Goal: Contribute content: Add original content to the website for others to see

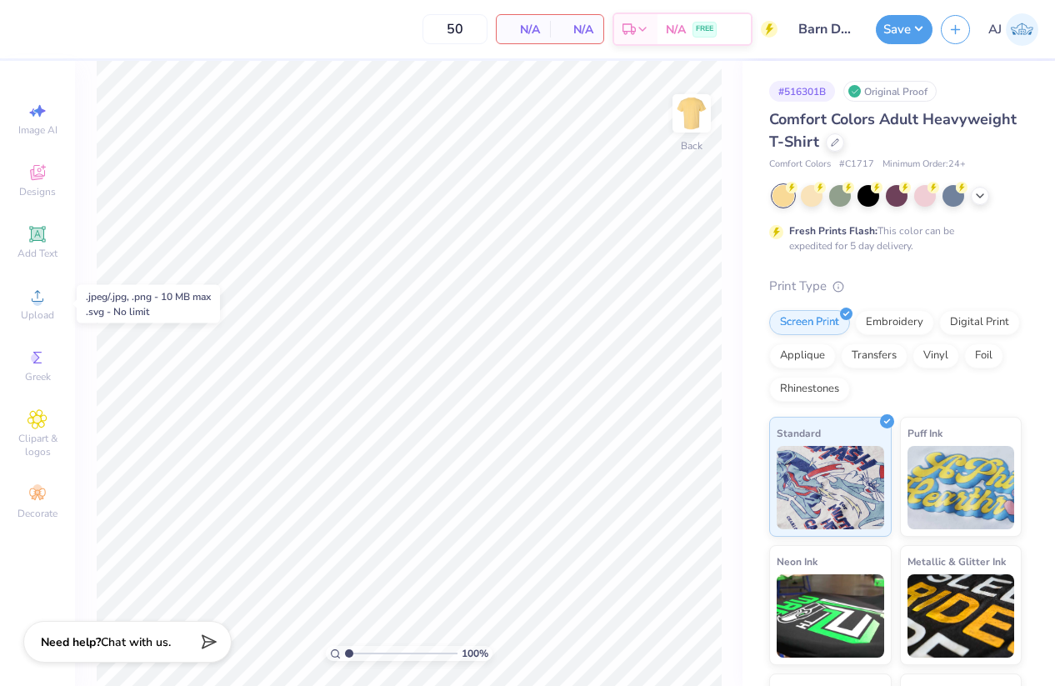
click at [51, 309] on span "Upload" at bounding box center [37, 314] width 33 height 13
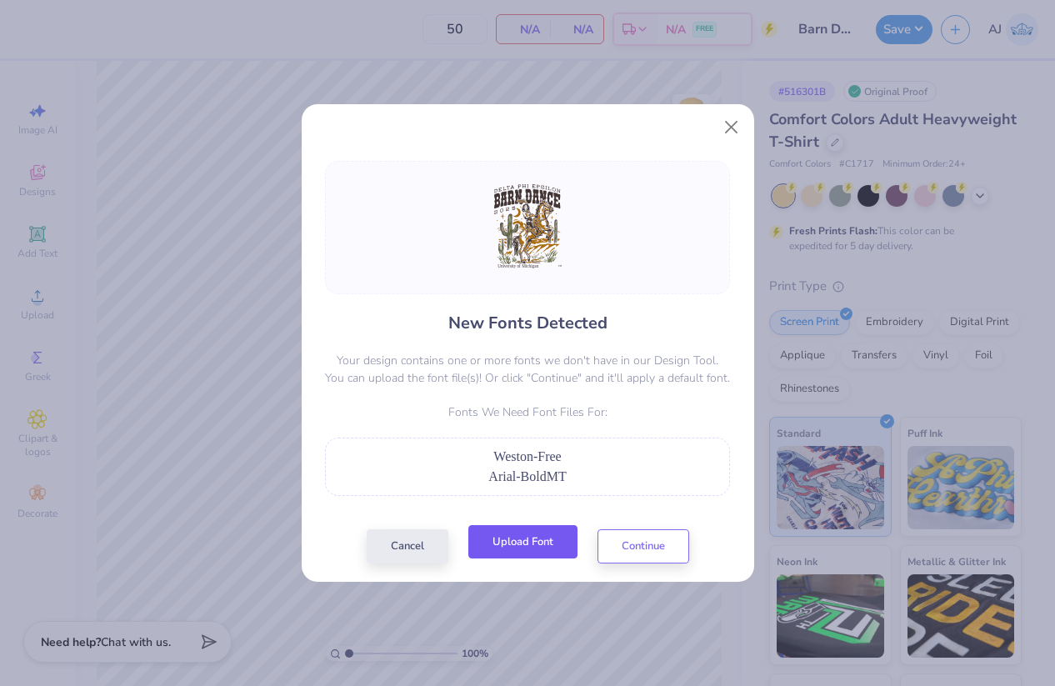
click at [536, 541] on button "Upload Font" at bounding box center [522, 542] width 109 height 34
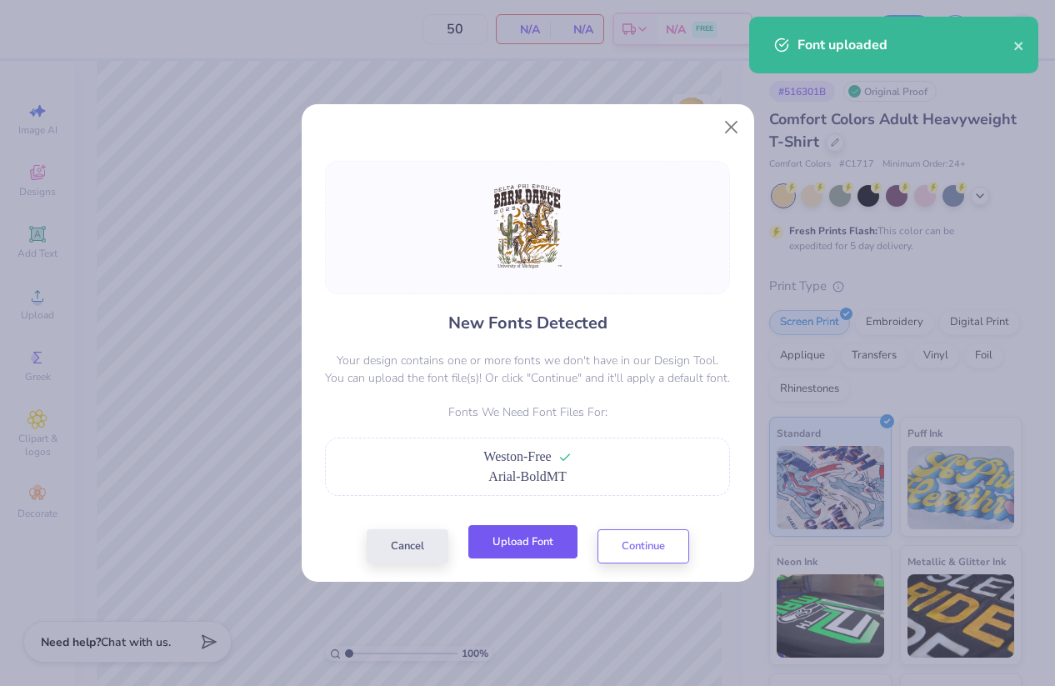
click at [533, 542] on button "Upload Font" at bounding box center [522, 542] width 109 height 34
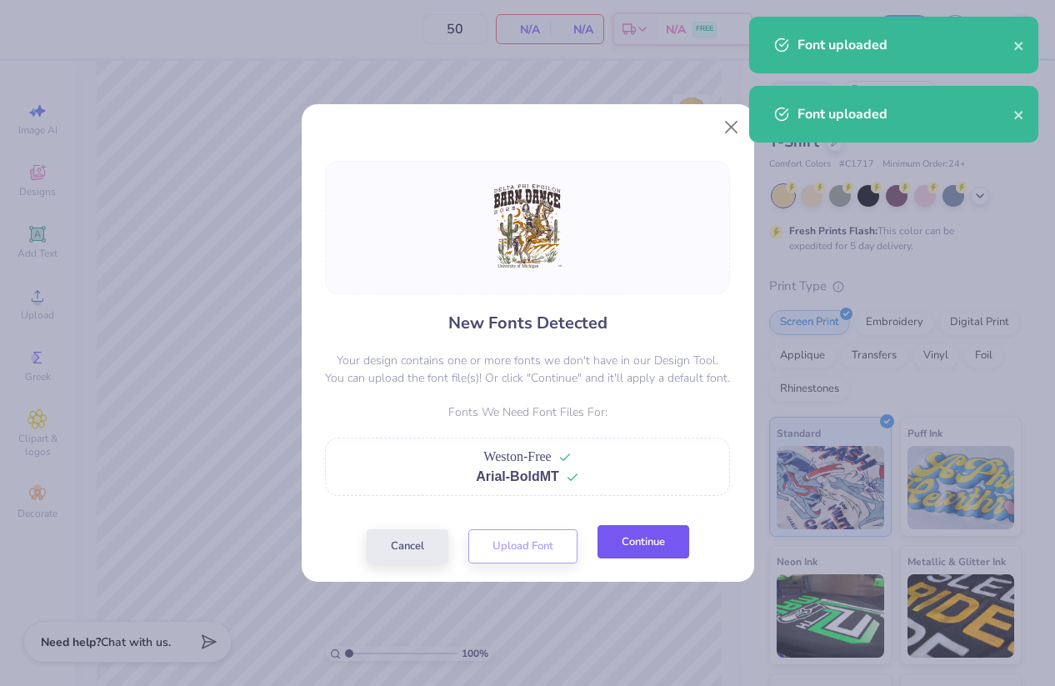
click at [628, 539] on button "Continue" at bounding box center [644, 542] width 92 height 34
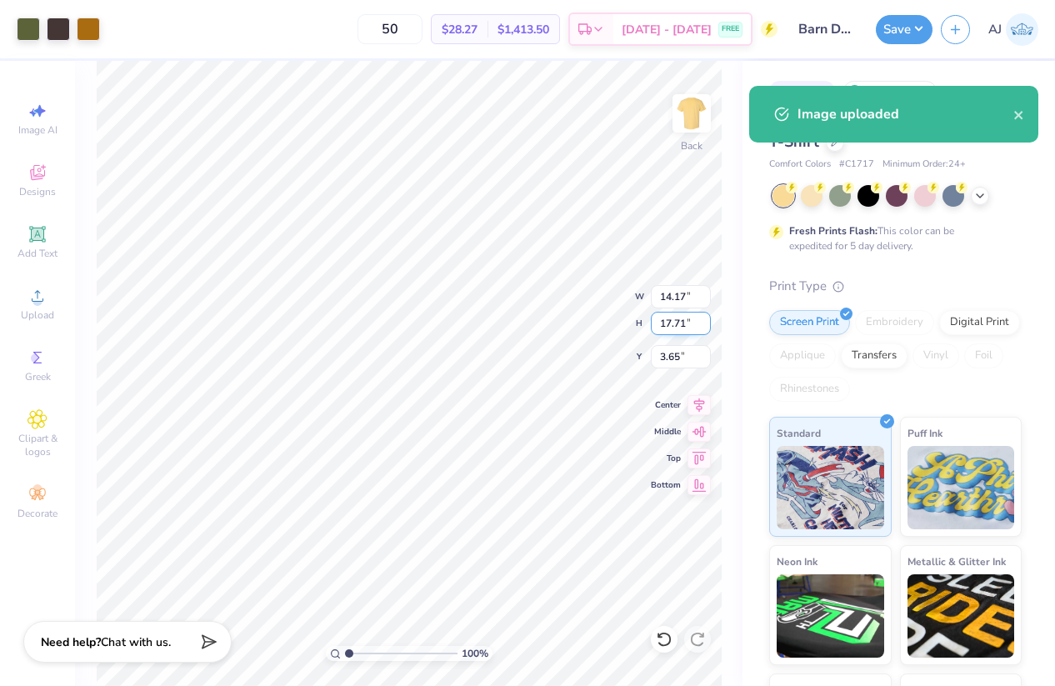
click at [674, 323] on input "17.71" at bounding box center [681, 323] width 60 height 23
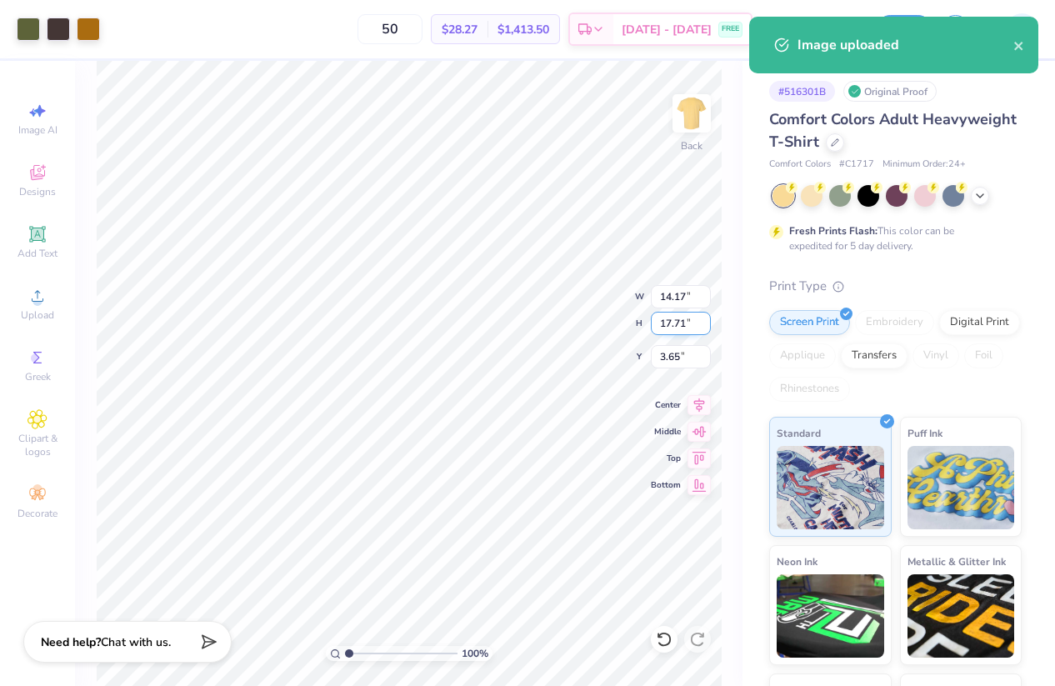
click at [674, 323] on input "17.71" at bounding box center [681, 323] width 60 height 23
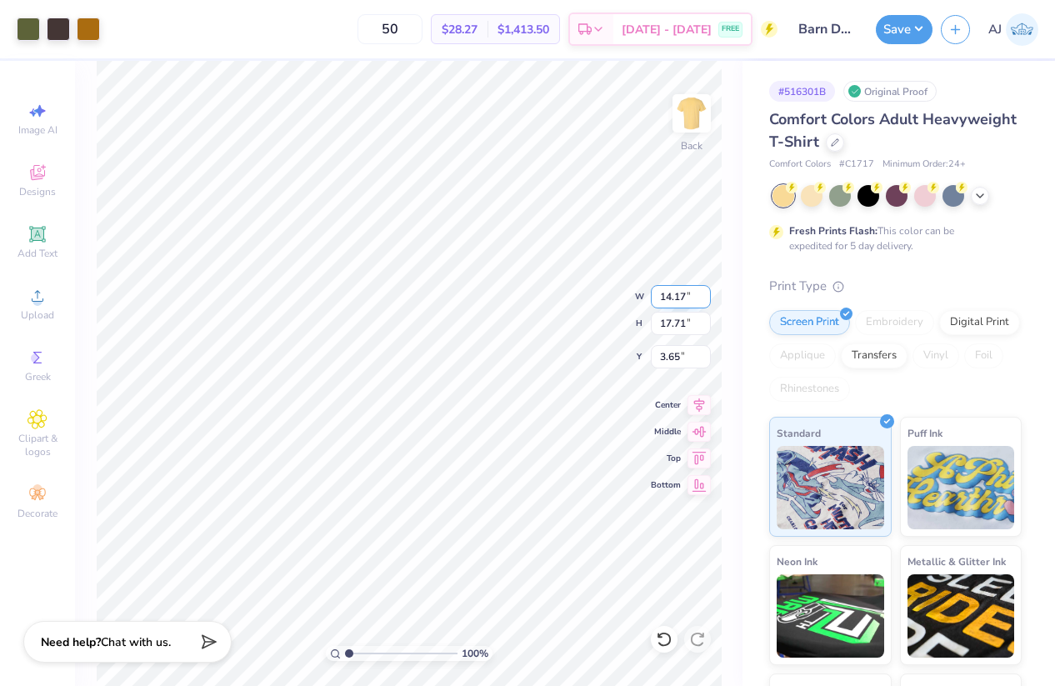
click at [667, 293] on input "14.17" at bounding box center [681, 296] width 60 height 23
type input "13.00"
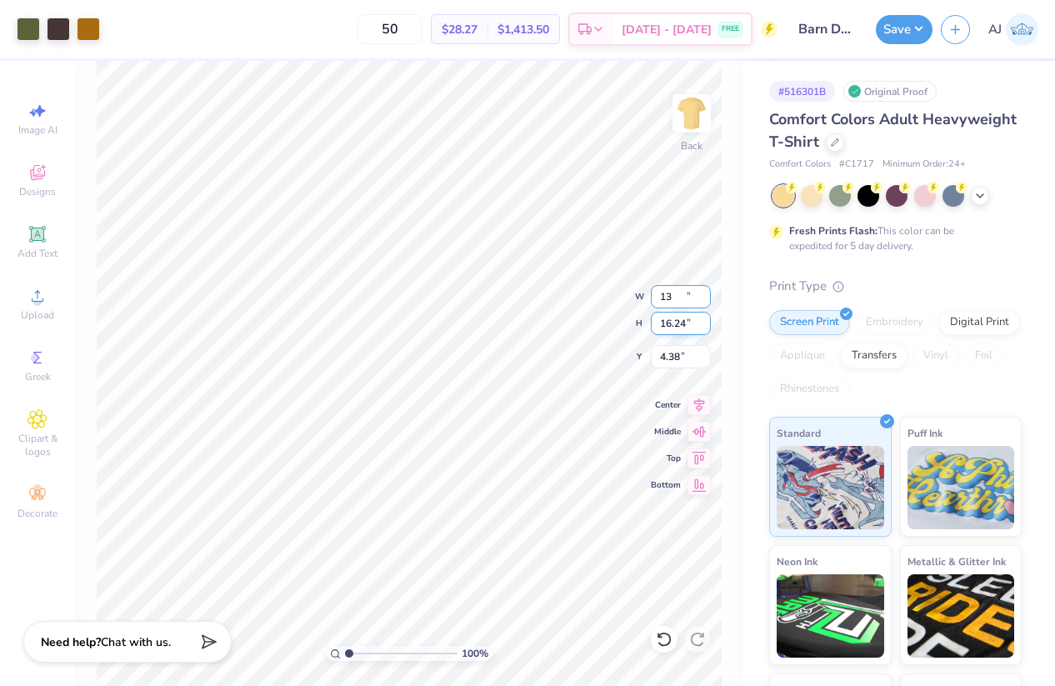
type input "16.24"
type input "4.38"
click at [673, 351] on input "4.38" at bounding box center [681, 356] width 60 height 23
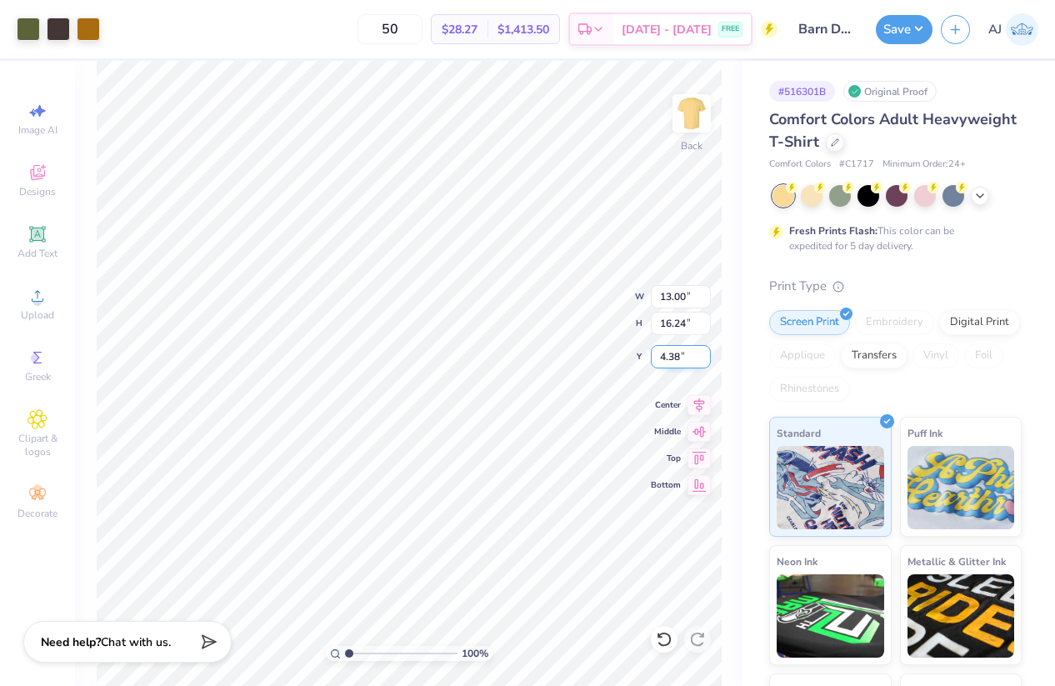
click at [673, 351] on input "4.38" at bounding box center [681, 356] width 60 height 23
click at [675, 303] on input "13.00" at bounding box center [681, 296] width 60 height 23
click at [678, 323] on input "16.24" at bounding box center [681, 323] width 60 height 23
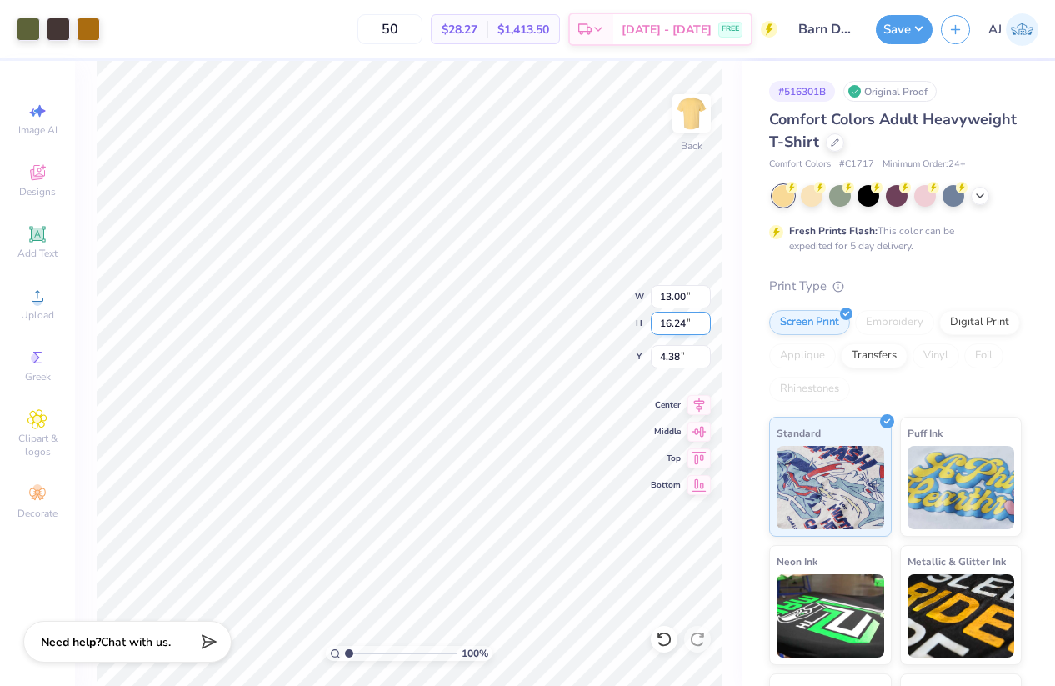
click at [678, 323] on input "16.24" at bounding box center [681, 323] width 60 height 23
type input "16"
type input "12.81"
type input "16.00"
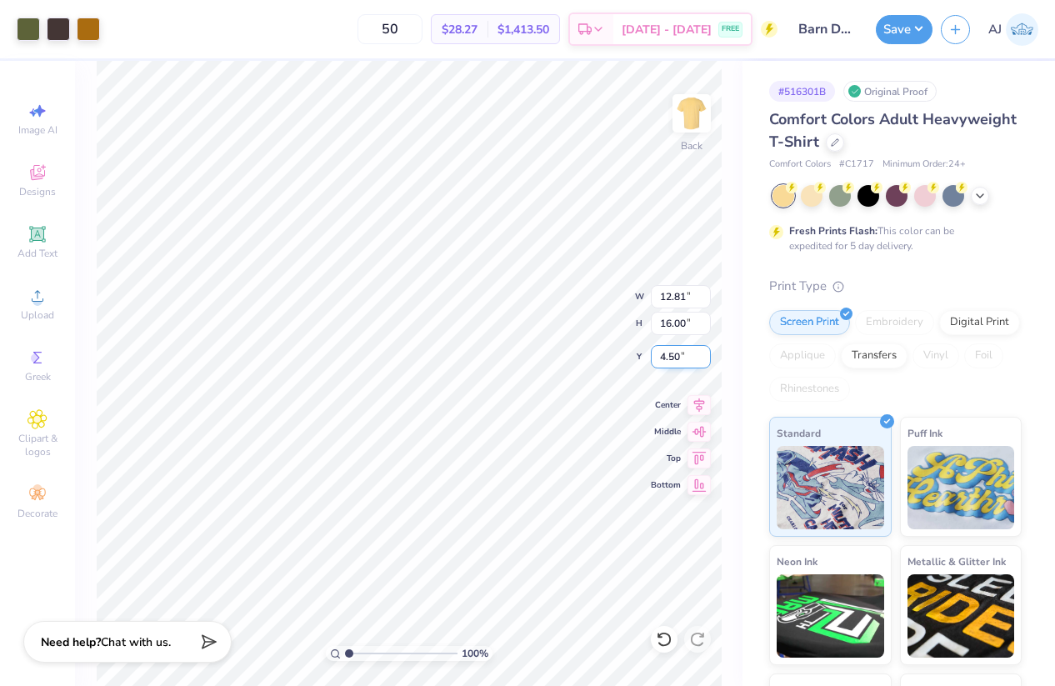
click at [670, 359] on input "4.50" at bounding box center [681, 356] width 60 height 23
type input "3.00"
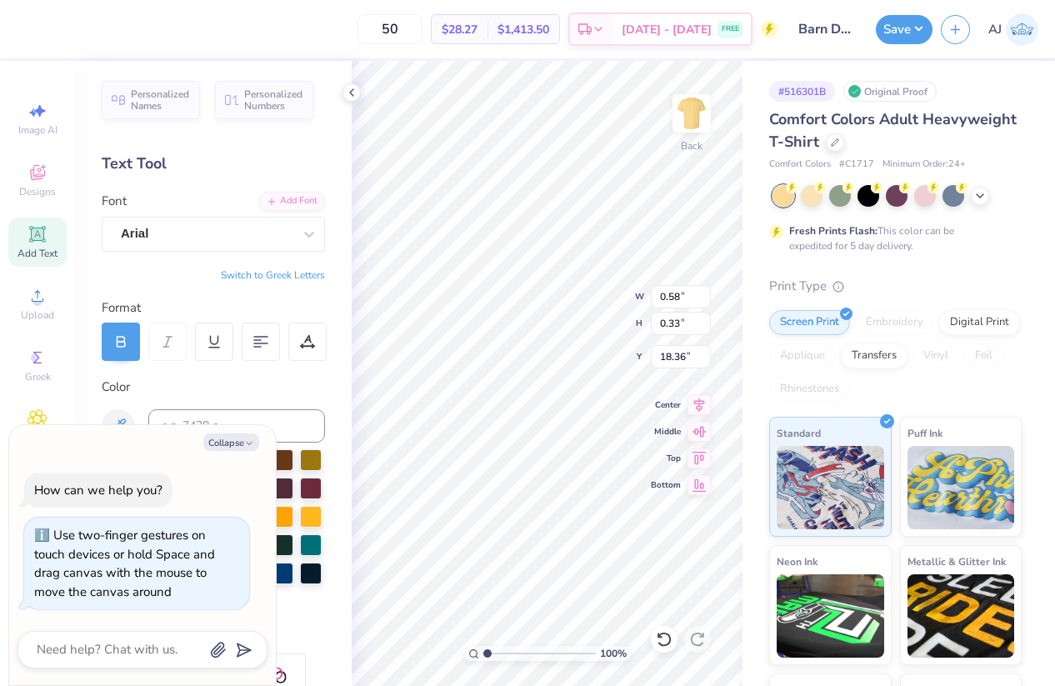
type input "1.00904516549629"
type textarea "x"
type input "8.68051380062201"
type textarea "x"
type input "8.68051380062201"
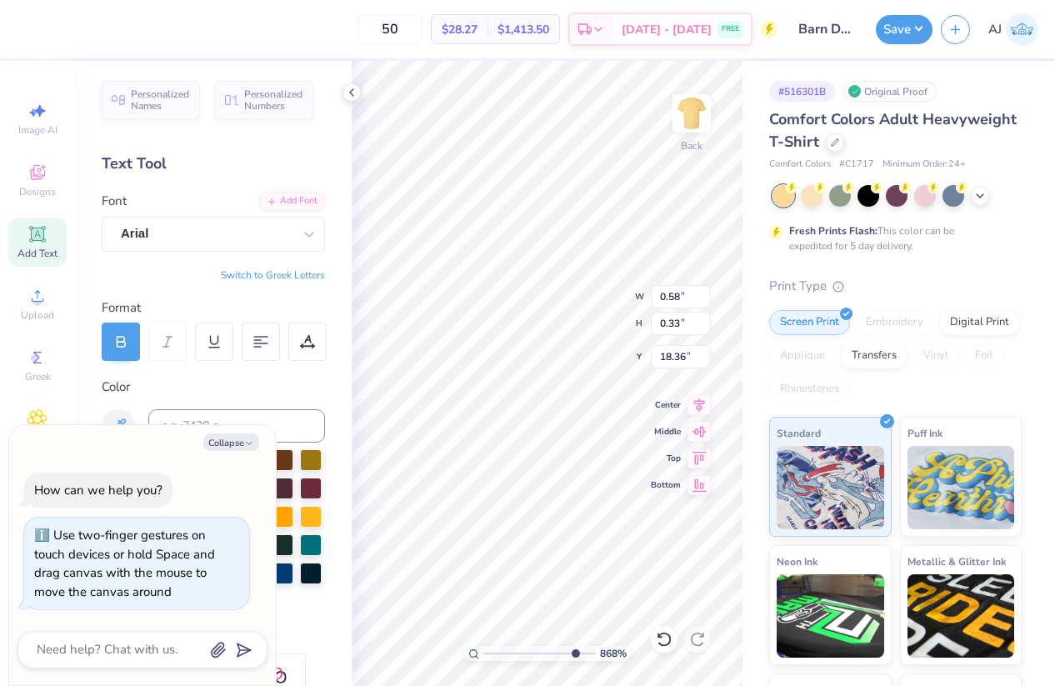
type input "18.34"
type textarea "x"
type input "8.68051380062201"
type textarea "x"
type input "1.03771223114467"
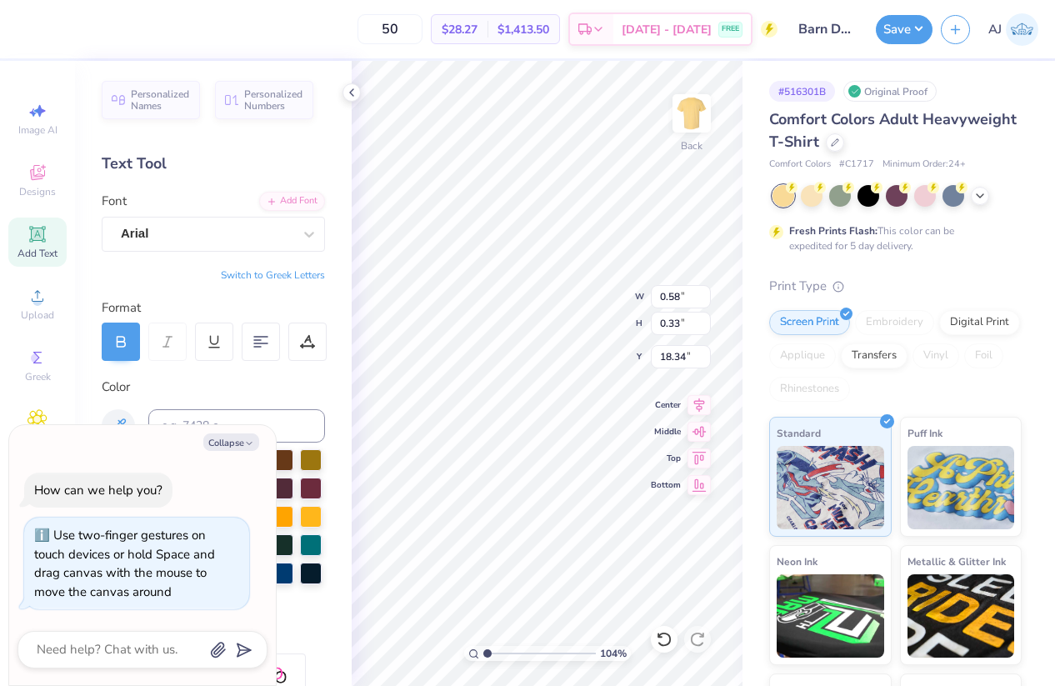
type textarea "x"
type input "1.03771223114467"
type input "11.69"
type input "0.66"
type textarea "x"
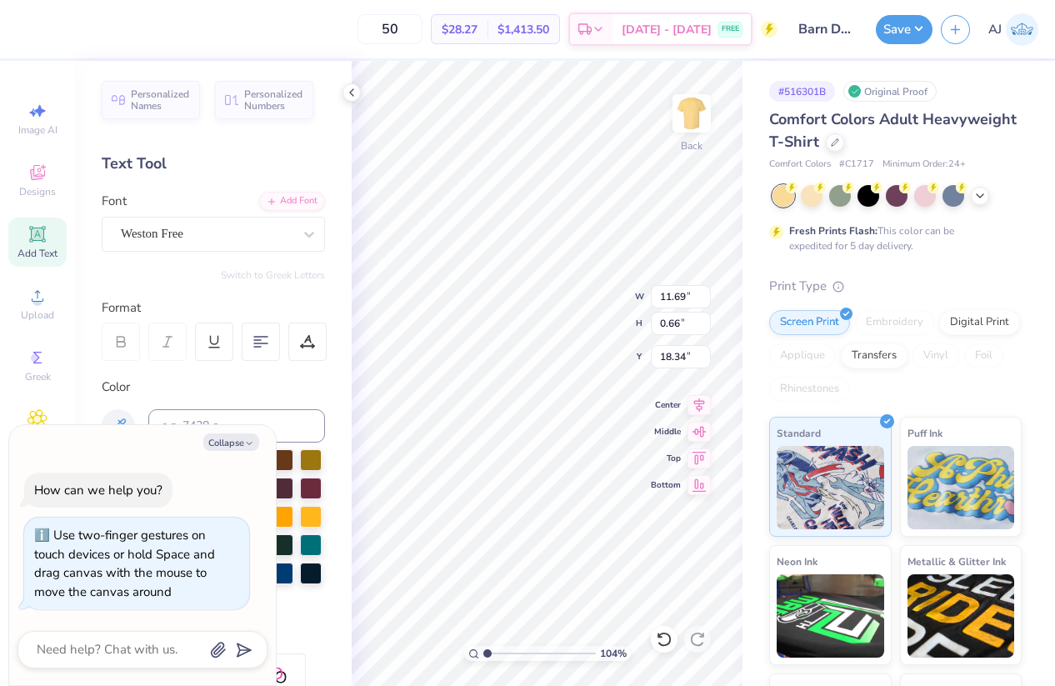
type input "1.03771223114467"
type textarea "x"
type input "1.03771223114467"
type input "12.27"
type textarea "x"
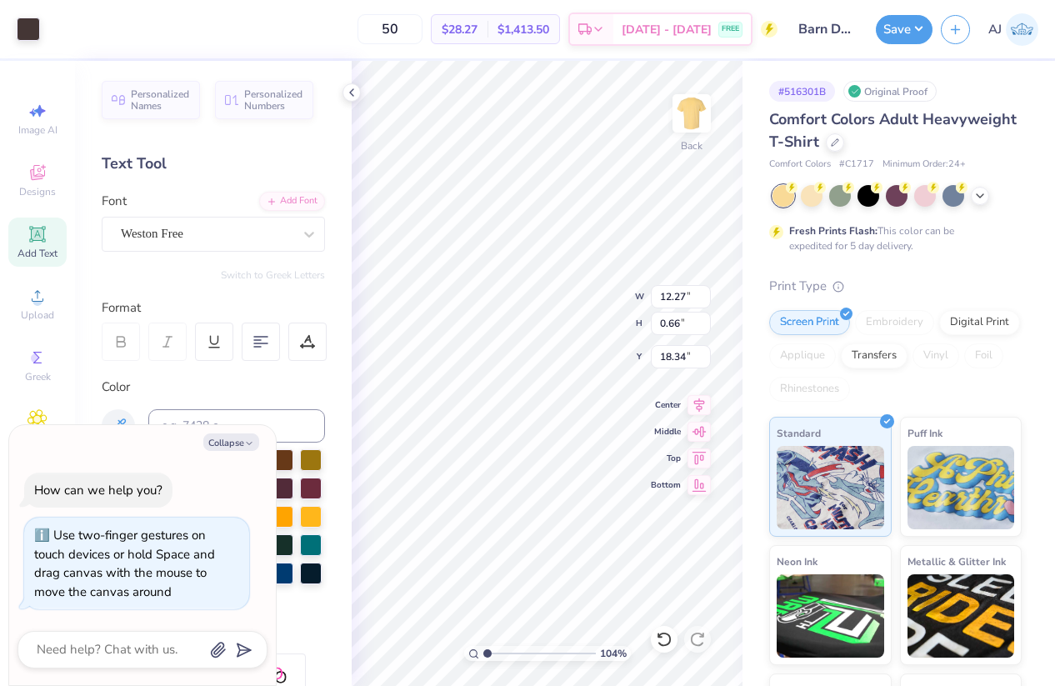
type input "1.03771223114467"
type textarea "x"
type input "1.03771223114467"
type input "10.90"
type input "0.59"
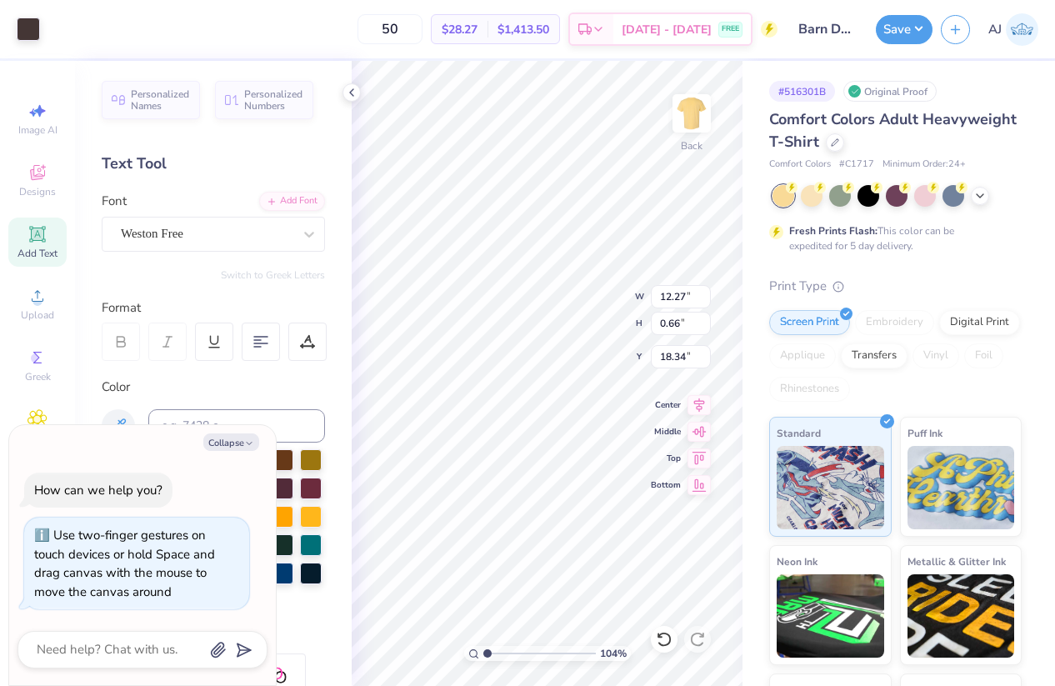
type textarea "x"
type input "1.03771223114467"
type textarea "x"
type input "1.03771223114467"
type input "18.59"
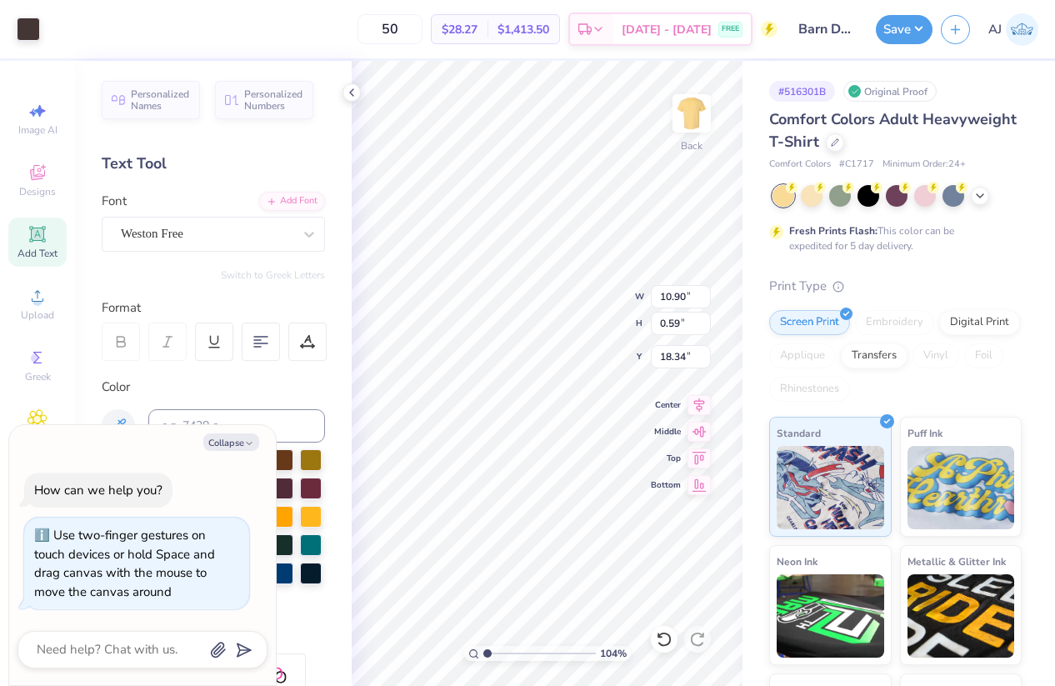
type textarea "x"
click at [703, 403] on icon at bounding box center [699, 403] width 23 height 20
type input "1.03771223114467"
type textarea "x"
type input "1.03771223114467"
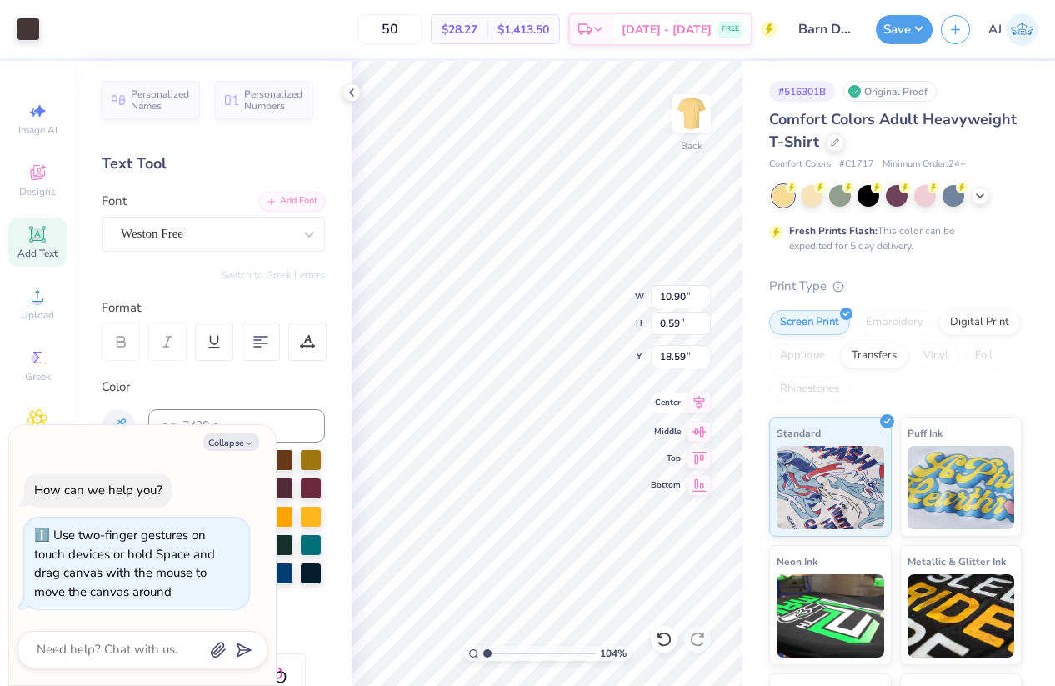
type textarea "x"
type input "1.03771223114467"
type input "18.54"
type textarea "x"
type input "1.03771223114467"
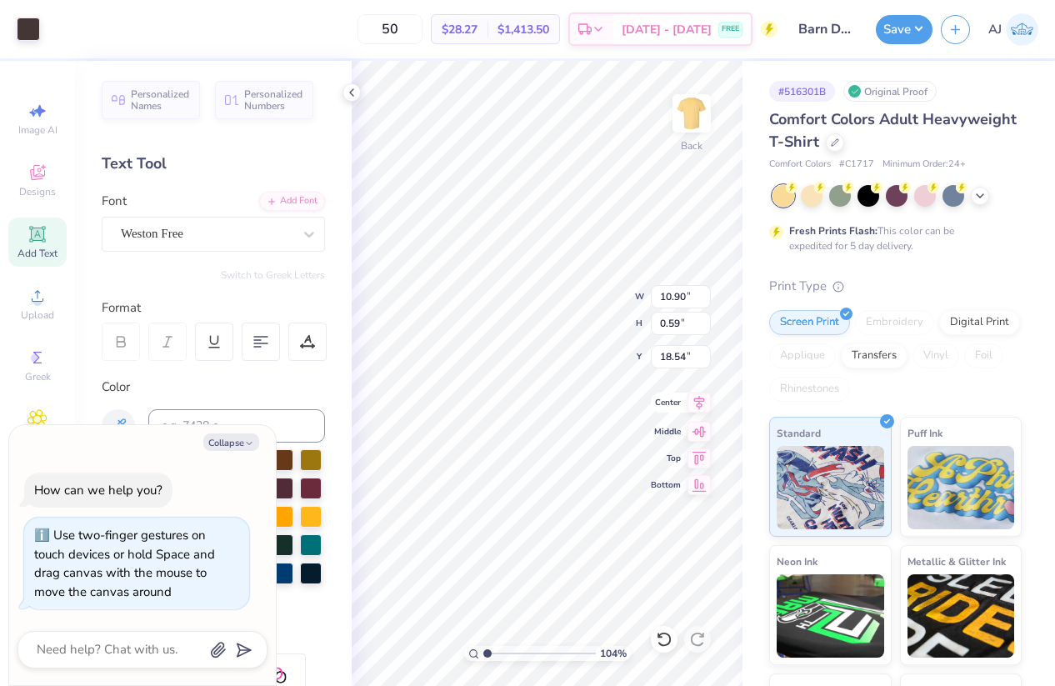
type textarea "x"
type input "1.03771223114467"
type textarea "x"
type input "1"
type textarea "x"
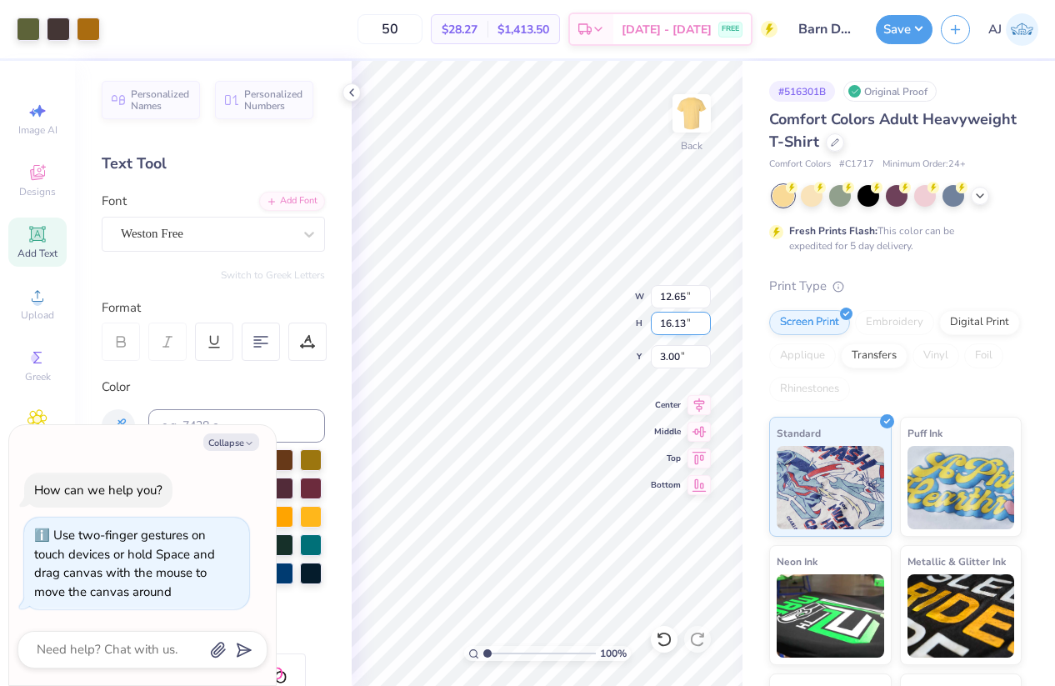
click at [673, 323] on input "16.13" at bounding box center [681, 323] width 60 height 23
type input "16"
type textarea "x"
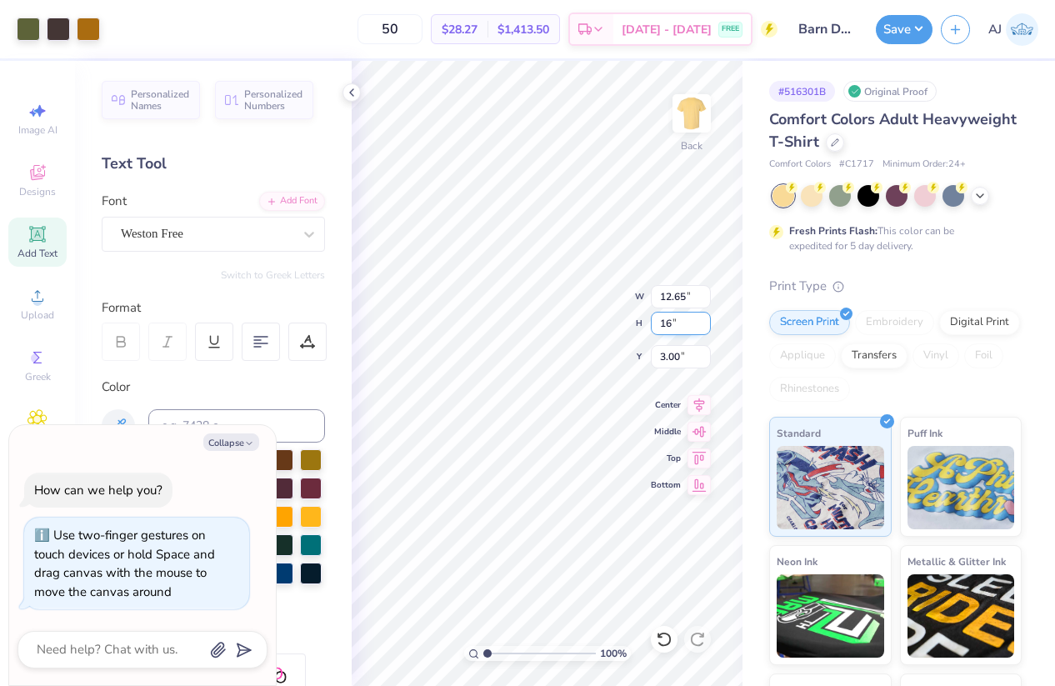
type input "12.55"
type input "16.00"
click at [674, 358] on input "3.06" at bounding box center [681, 356] width 60 height 23
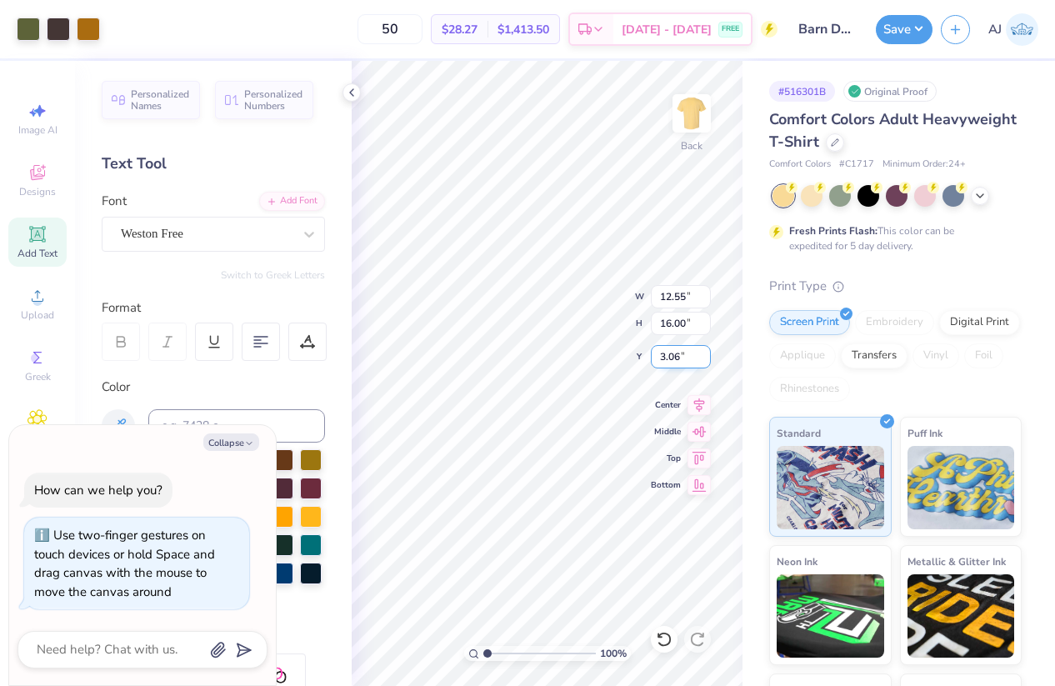
click at [674, 358] on input "3.06" at bounding box center [681, 356] width 60 height 23
type input "3"
type textarea "x"
type input "3.00"
click at [348, 94] on icon at bounding box center [351, 92] width 13 height 13
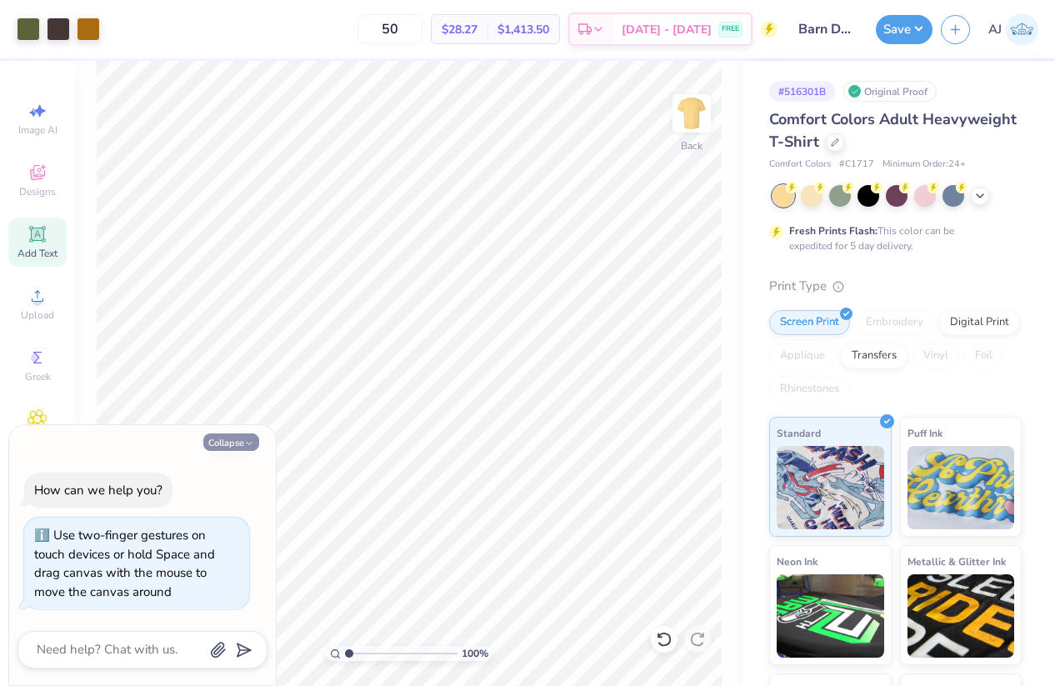
click at [249, 438] on button "Collapse" at bounding box center [231, 442] width 56 height 18
type textarea "x"
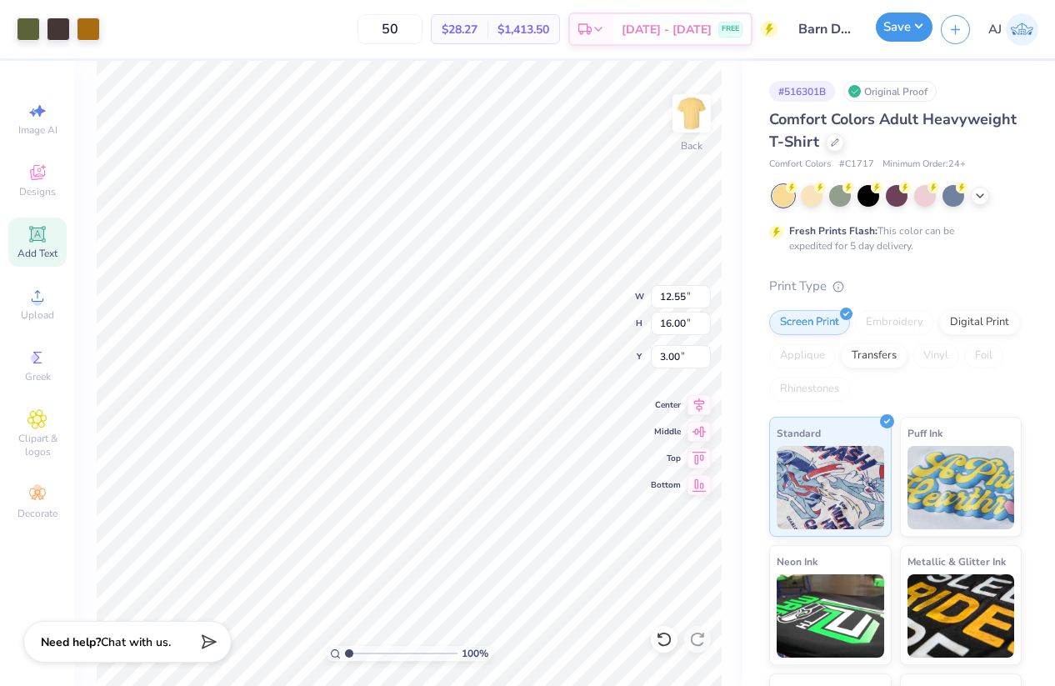
click at [921, 26] on button "Save" at bounding box center [904, 27] width 57 height 29
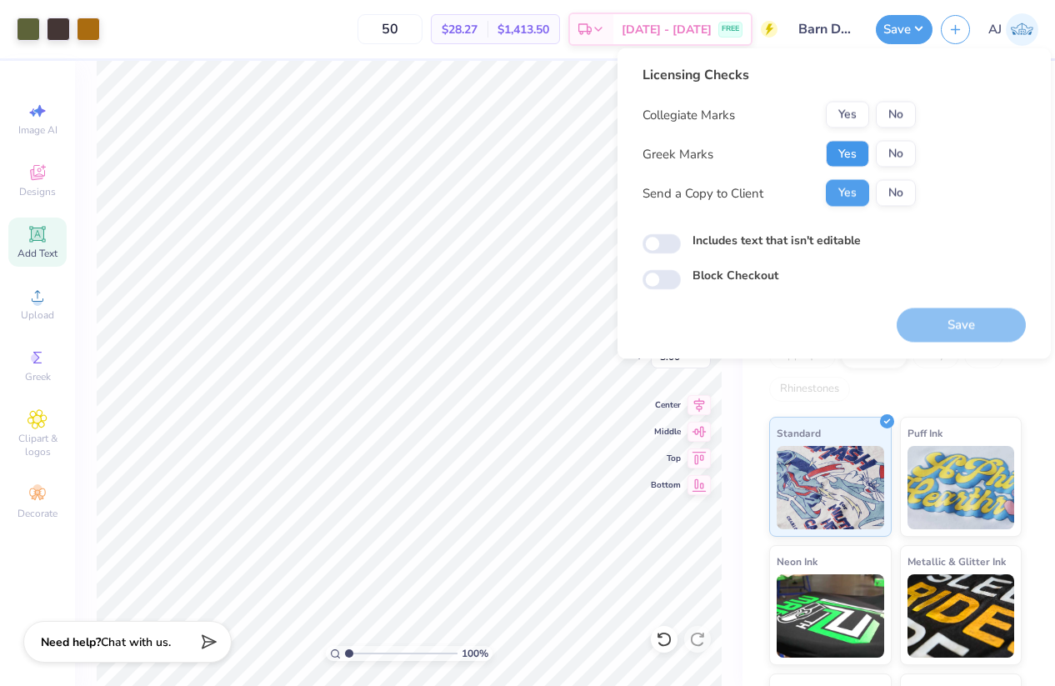
click at [855, 146] on button "Yes" at bounding box center [847, 154] width 43 height 27
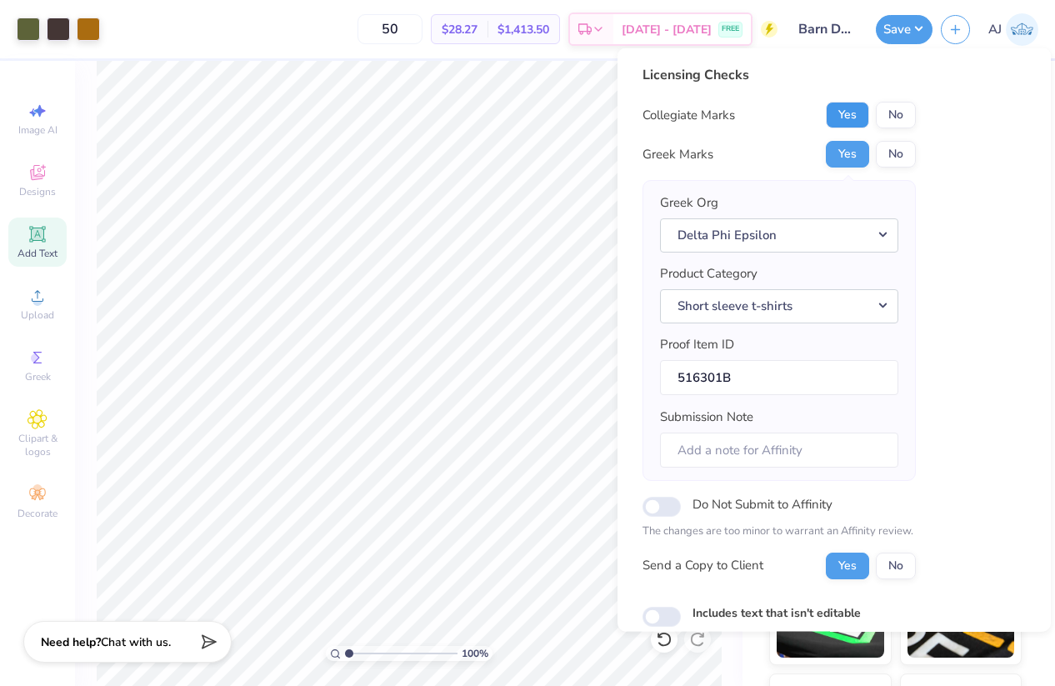
click at [853, 111] on button "Yes" at bounding box center [847, 115] width 43 height 27
click at [663, 608] on input "Includes text that isn't editable" at bounding box center [662, 616] width 38 height 20
checkbox input "true"
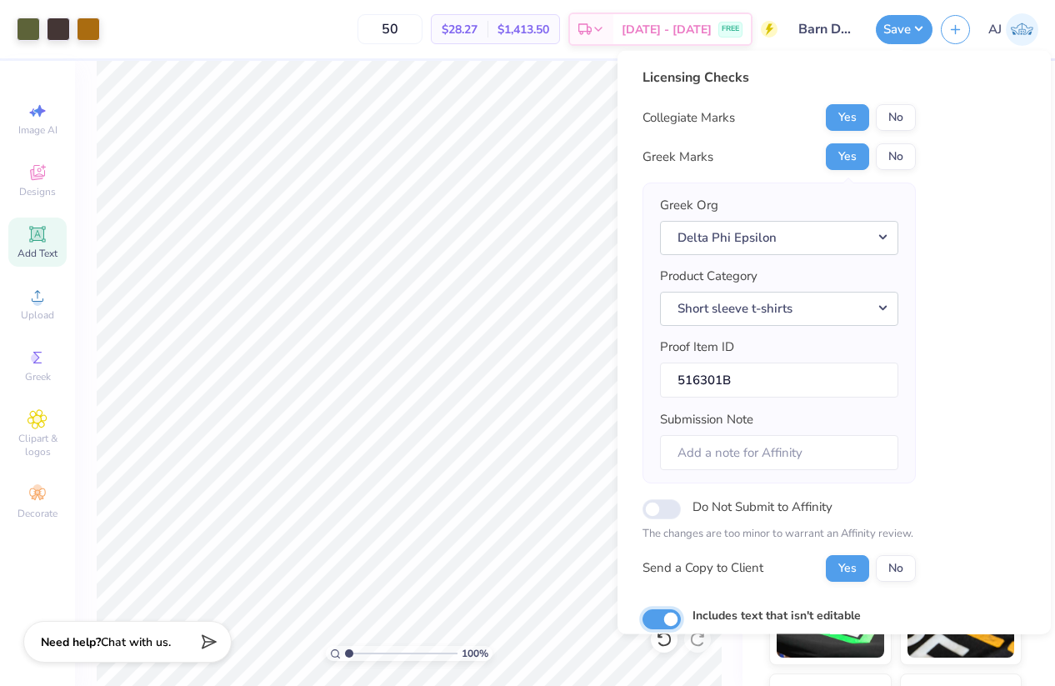
scroll to position [99, 0]
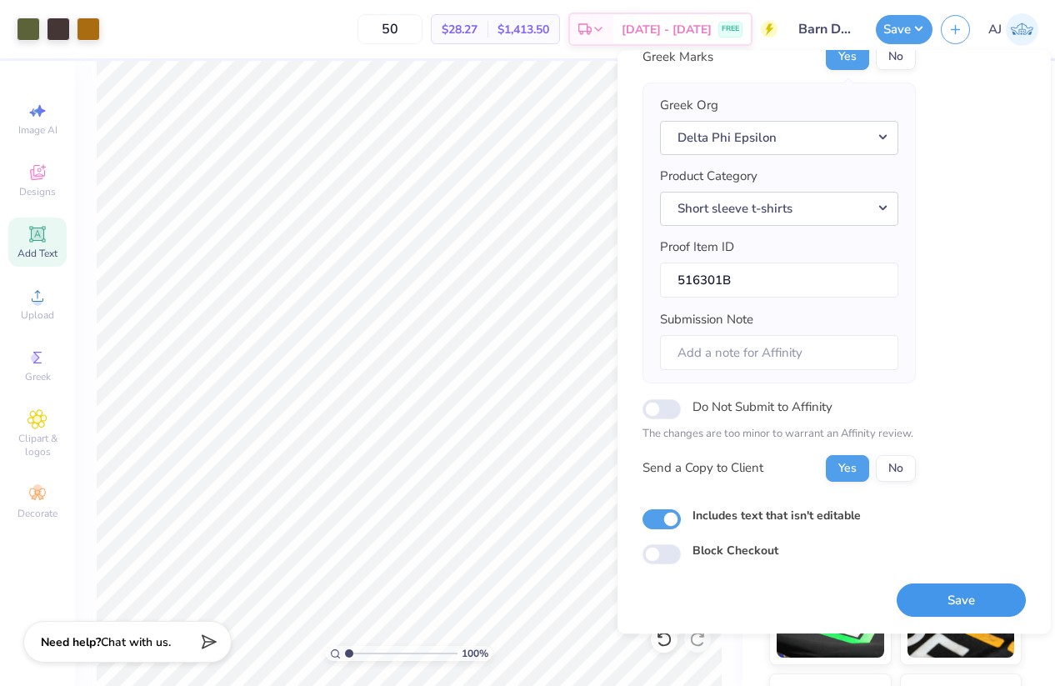
click at [964, 593] on button "Save" at bounding box center [961, 600] width 129 height 34
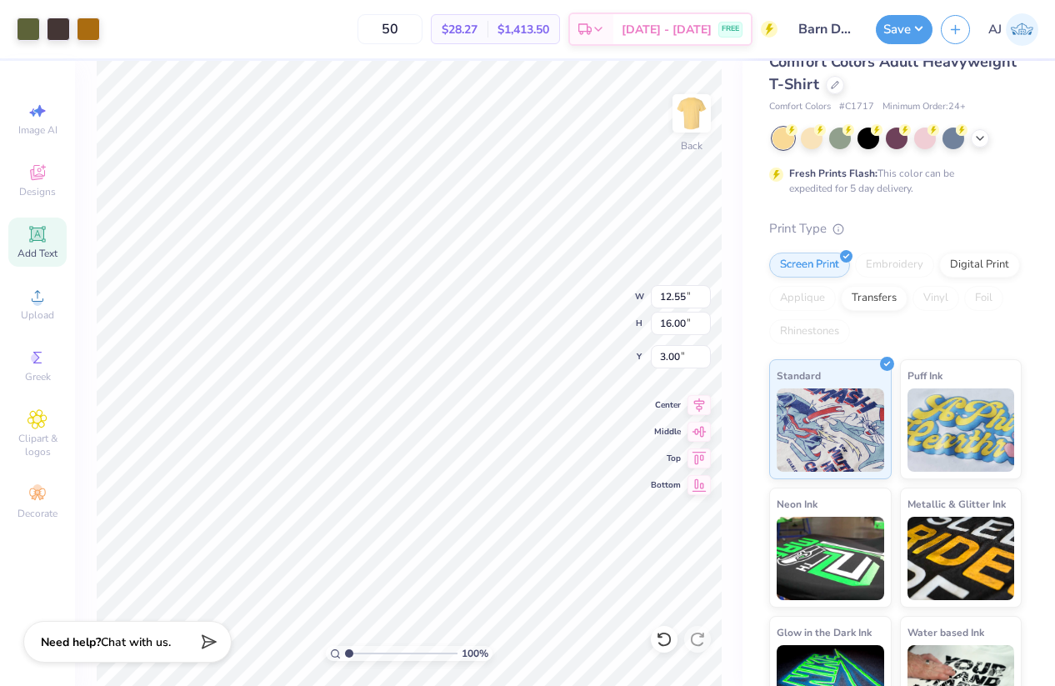
scroll to position [0, 0]
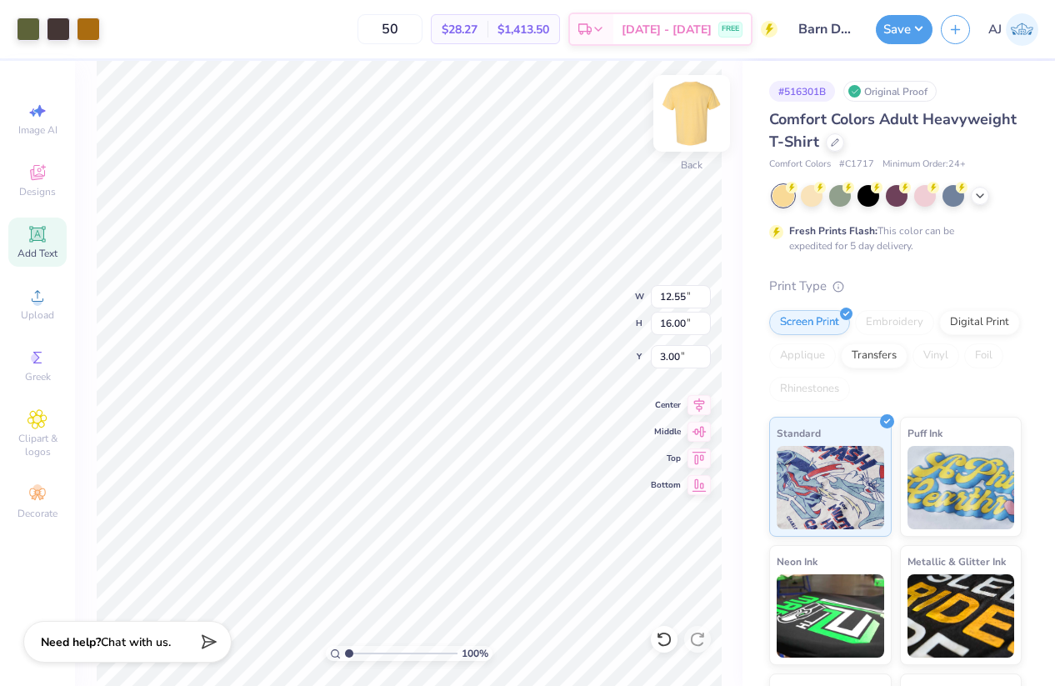
click at [698, 113] on img at bounding box center [691, 113] width 67 height 67
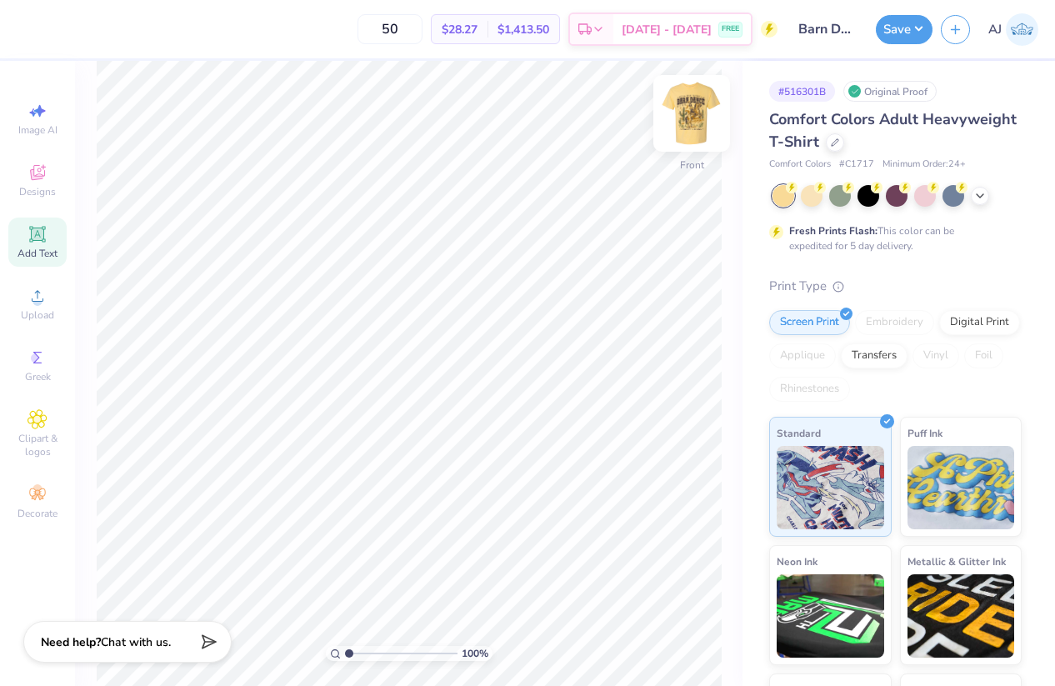
click at [684, 118] on img at bounding box center [691, 113] width 67 height 67
